Goal: Task Accomplishment & Management: Manage account settings

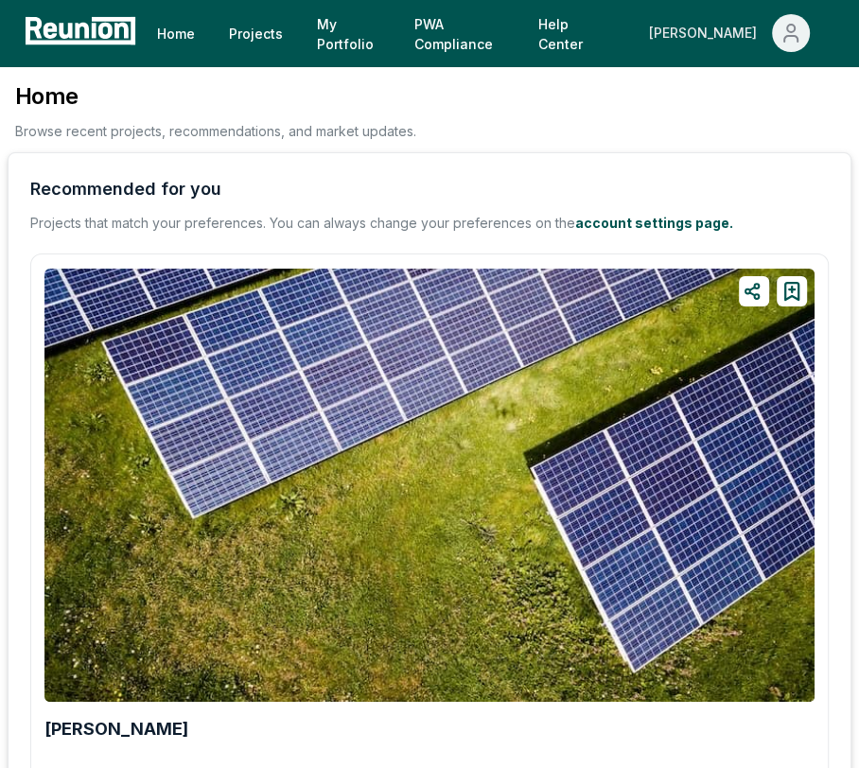
click at [755, 25] on div "[PERSON_NAME]" at bounding box center [706, 33] width 115 height 38
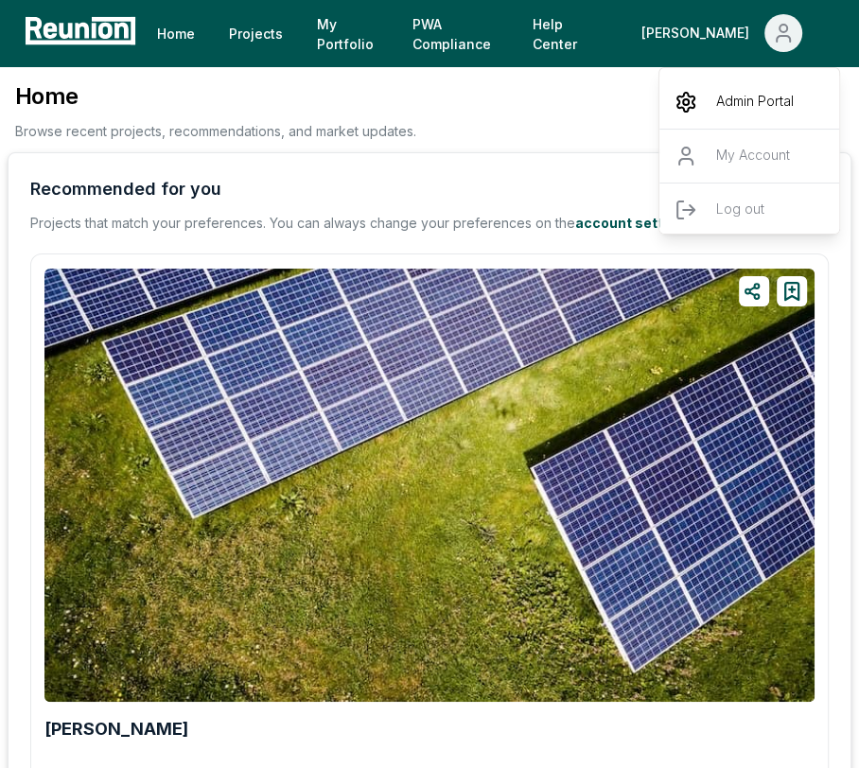
click at [750, 95] on p "Admin Portal" at bounding box center [755, 102] width 78 height 23
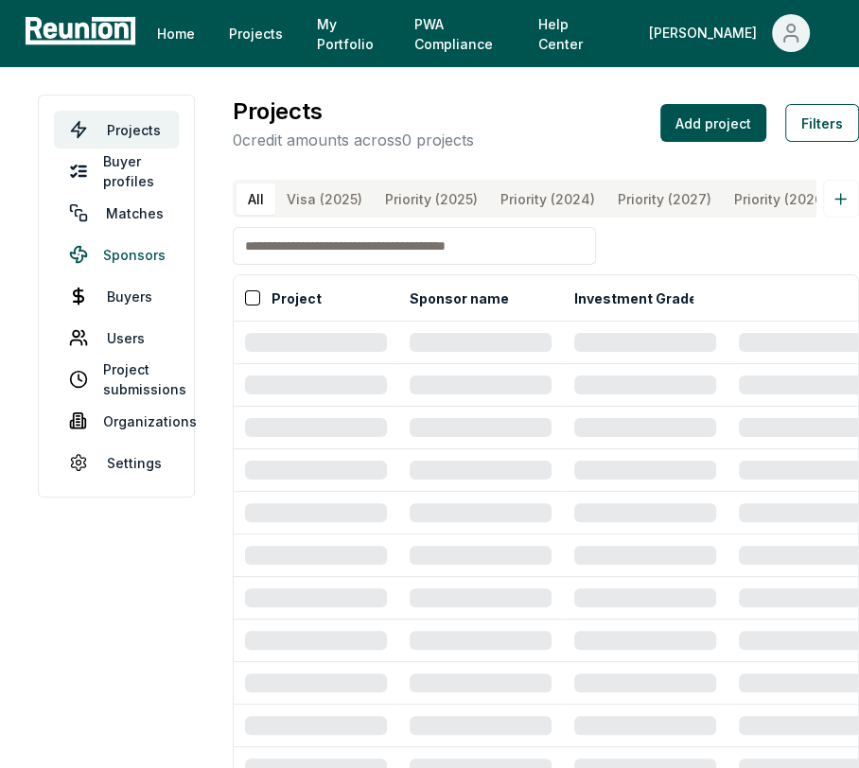
click at [150, 256] on link "Sponsors" at bounding box center [116, 255] width 125 height 38
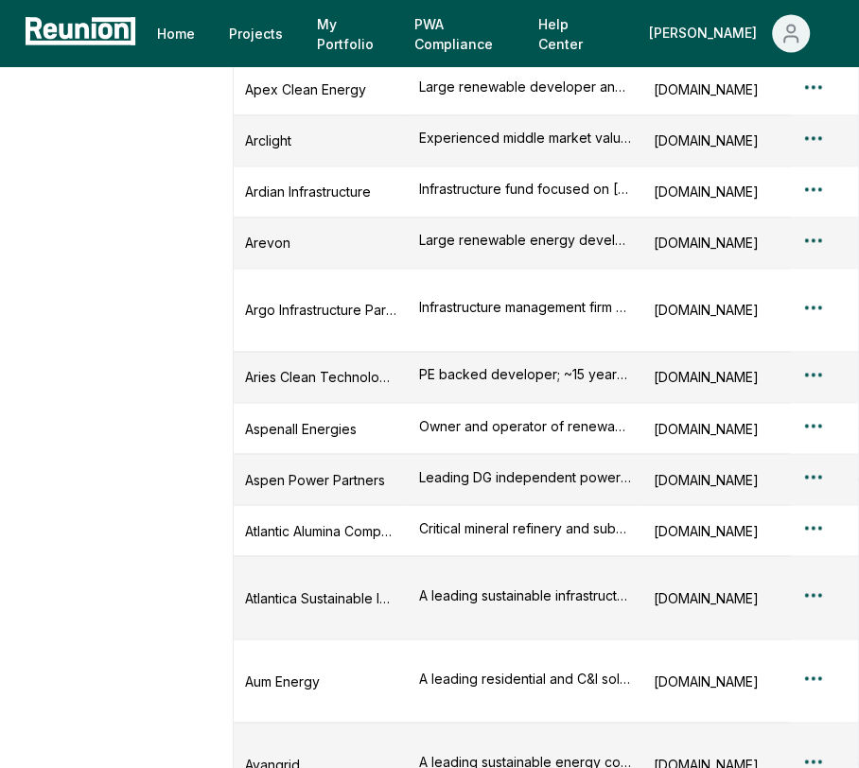
scroll to position [1528, 0]
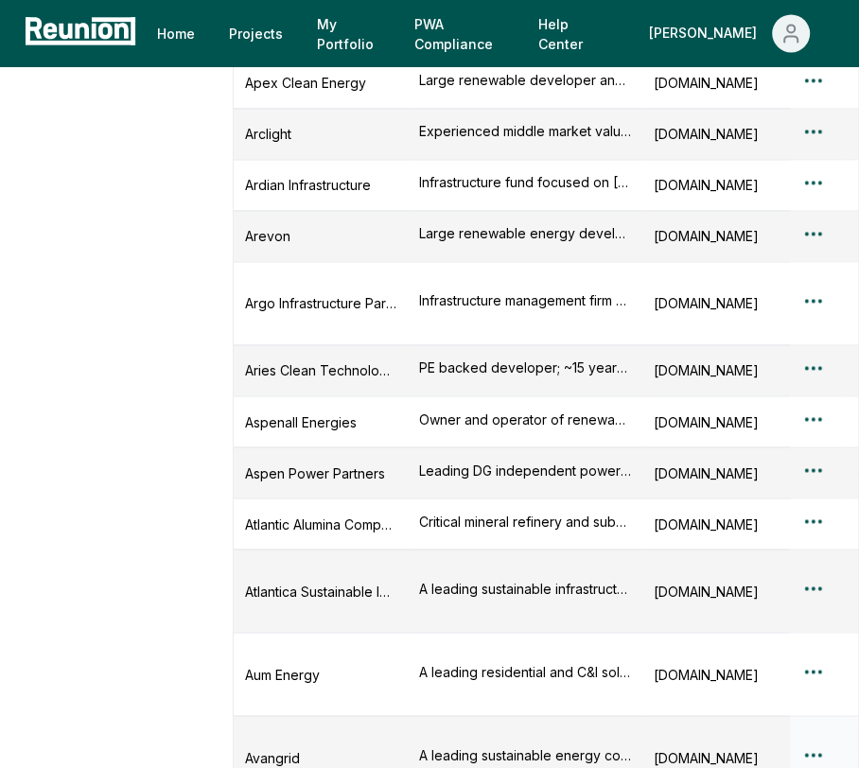
click at [503, 745] on div "A leading sustainable energy company in the [GEOGRAPHIC_DATA] developing and op…" at bounding box center [525, 755] width 212 height 20
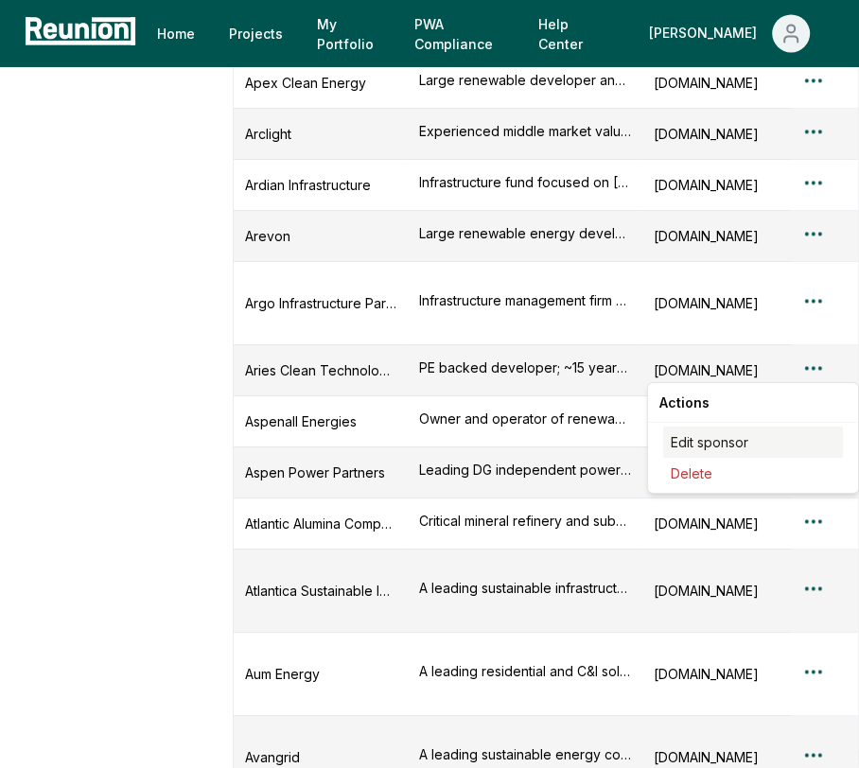
click at [756, 438] on div "Edit sponsor" at bounding box center [753, 442] width 180 height 31
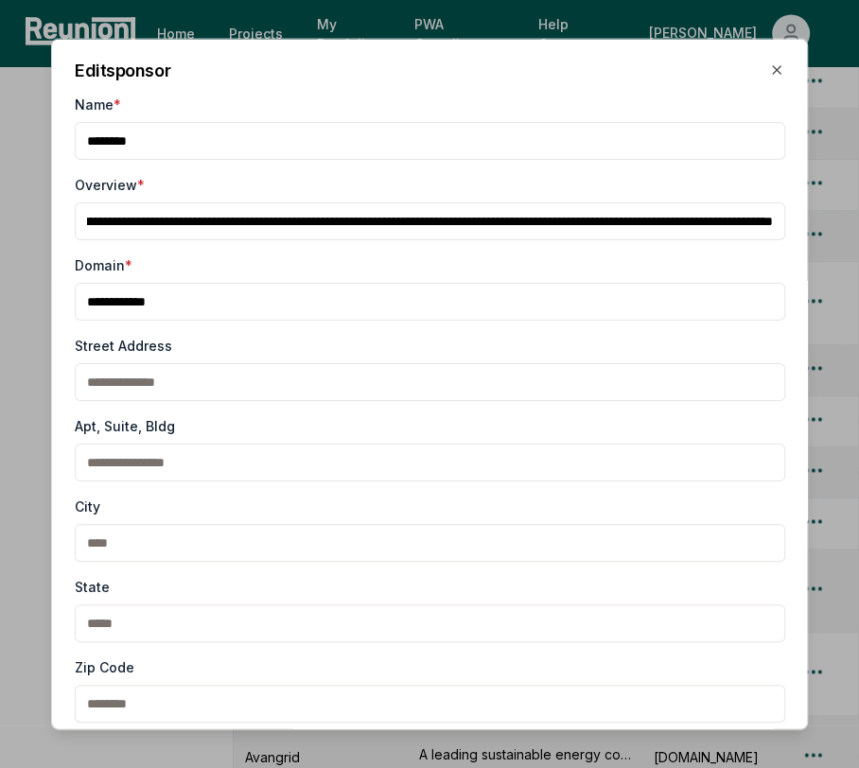
scroll to position [0, 0]
drag, startPoint x: 612, startPoint y: 221, endPoint x: 72, endPoint y: 233, distance: 540.5
click at [72, 233] on div "**********" at bounding box center [429, 385] width 757 height 692
click at [353, 222] on input "Overview *" at bounding box center [430, 222] width 711 height 38
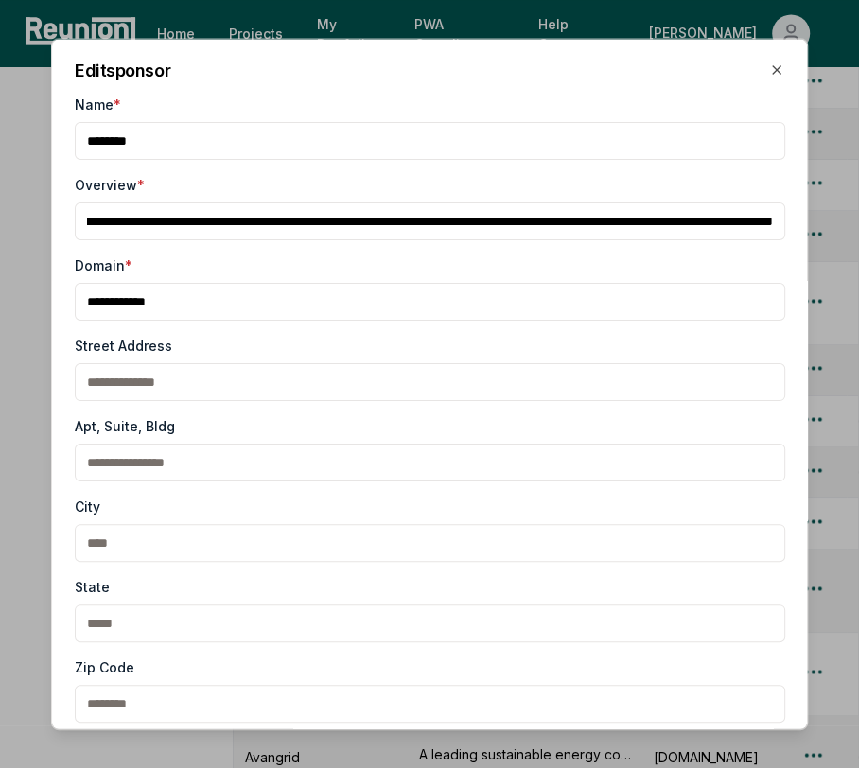
drag, startPoint x: 270, startPoint y: 228, endPoint x: 786, endPoint y: 260, distance: 516.8
click at [786, 260] on div "**********" at bounding box center [429, 385] width 757 height 692
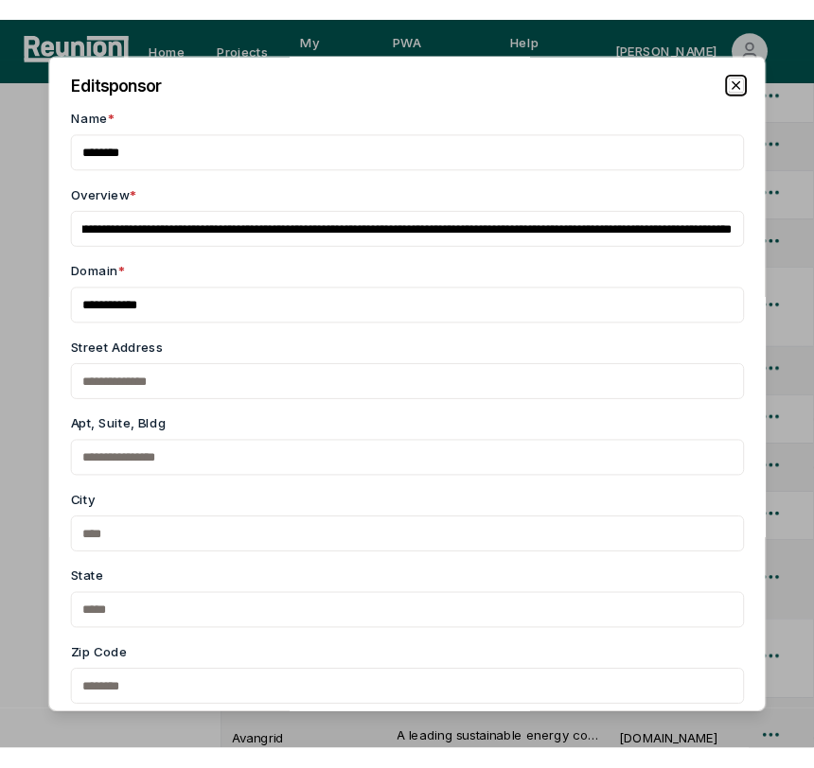
scroll to position [0, 0]
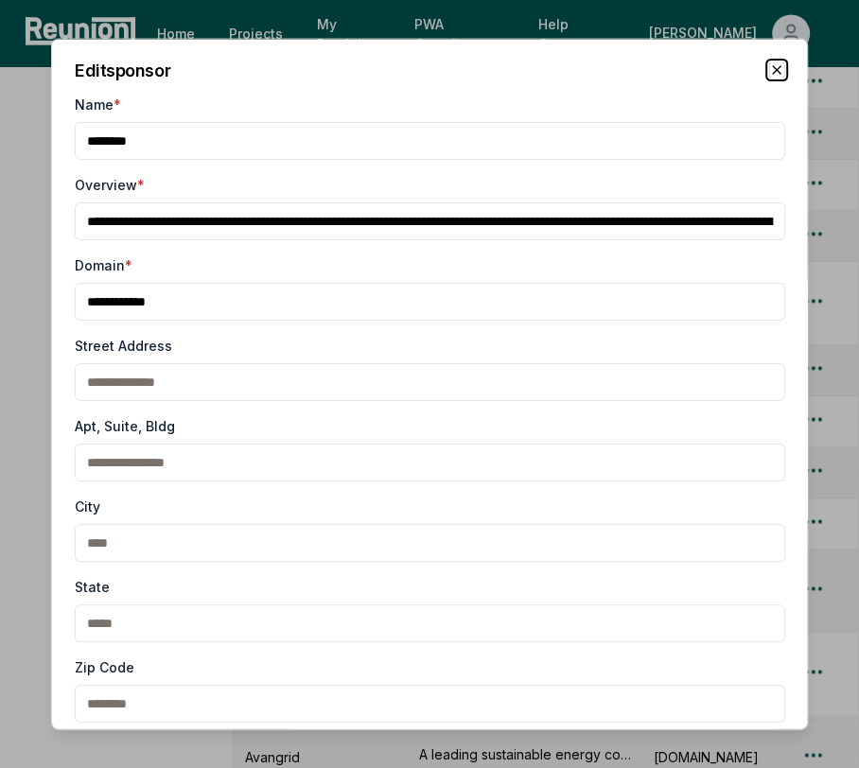
click at [775, 62] on icon "button" at bounding box center [776, 69] width 15 height 15
